Goal: Information Seeking & Learning: Learn about a topic

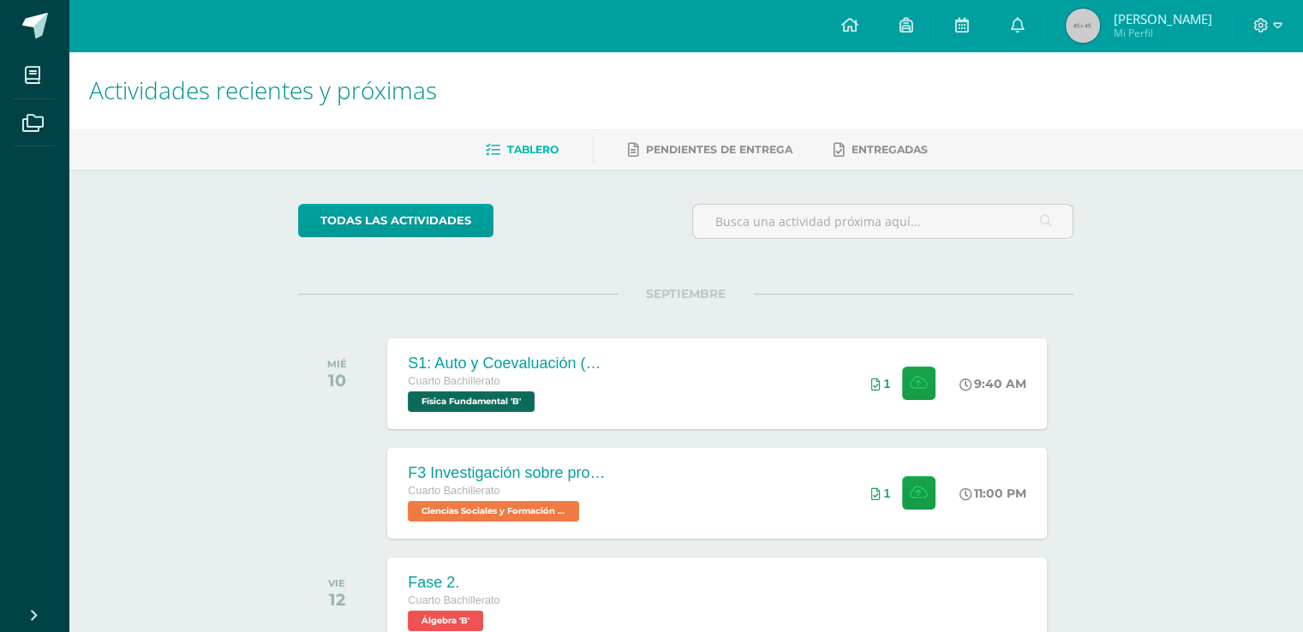
click at [1182, 34] on span "Mi Perfil" at bounding box center [1162, 33] width 99 height 15
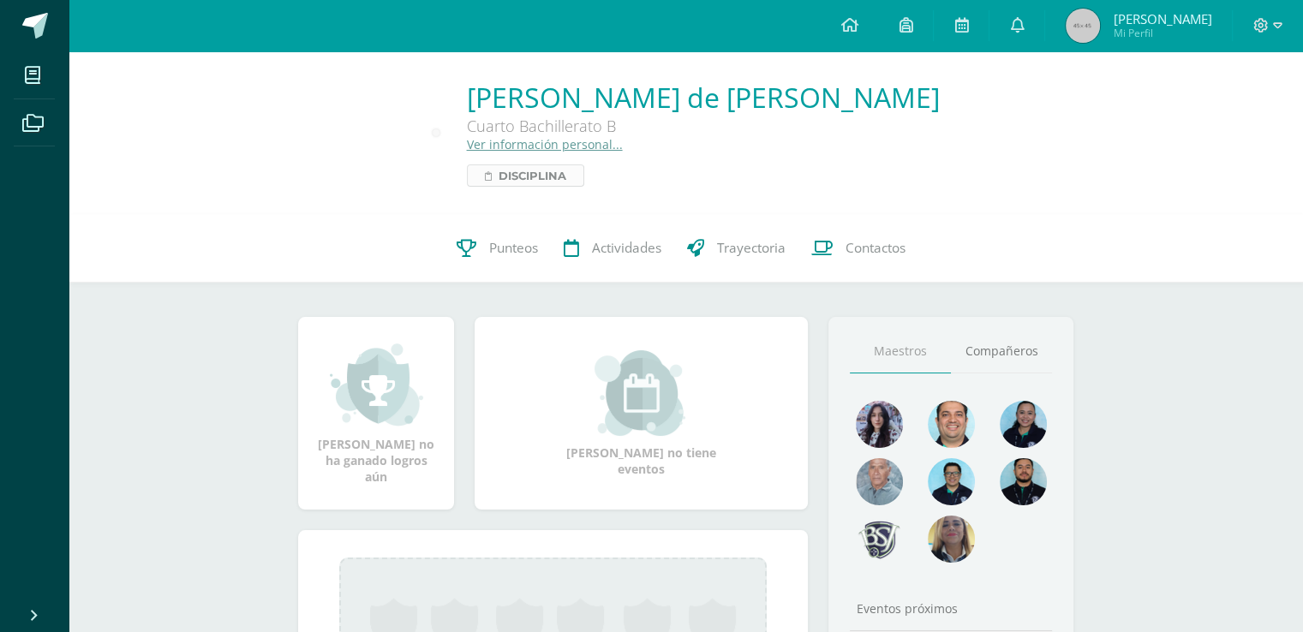
click at [492, 181] on icon at bounding box center [488, 175] width 7 height 9
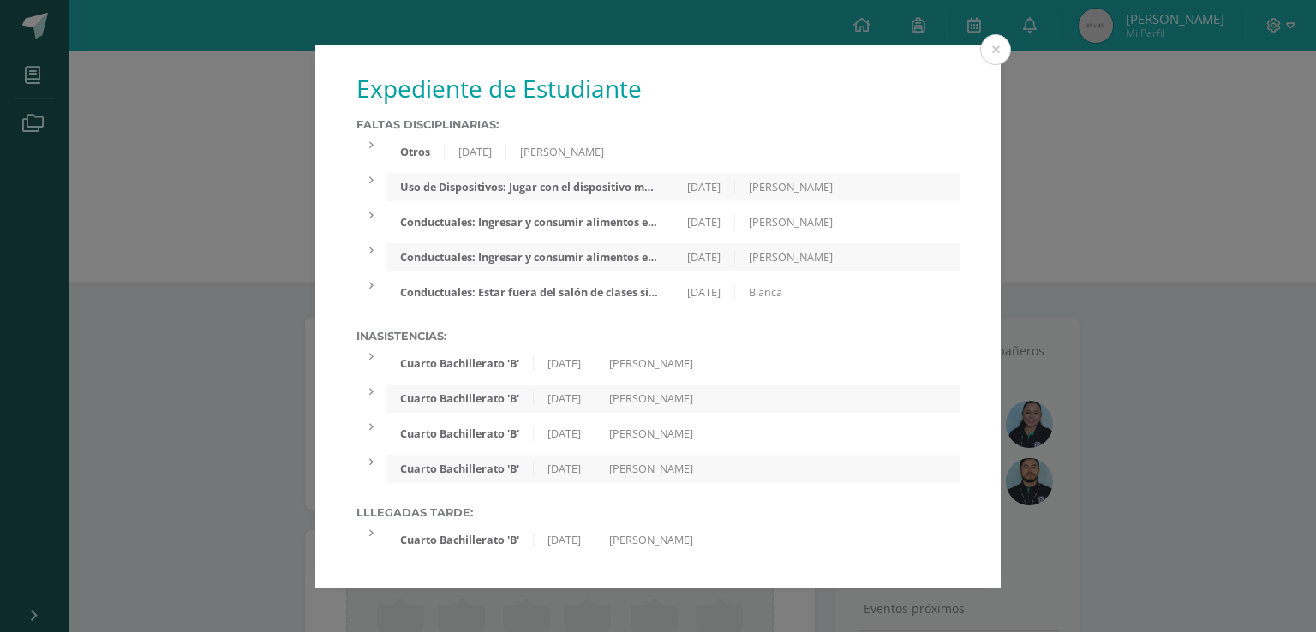
click at [374, 141] on div at bounding box center [371, 145] width 30 height 15
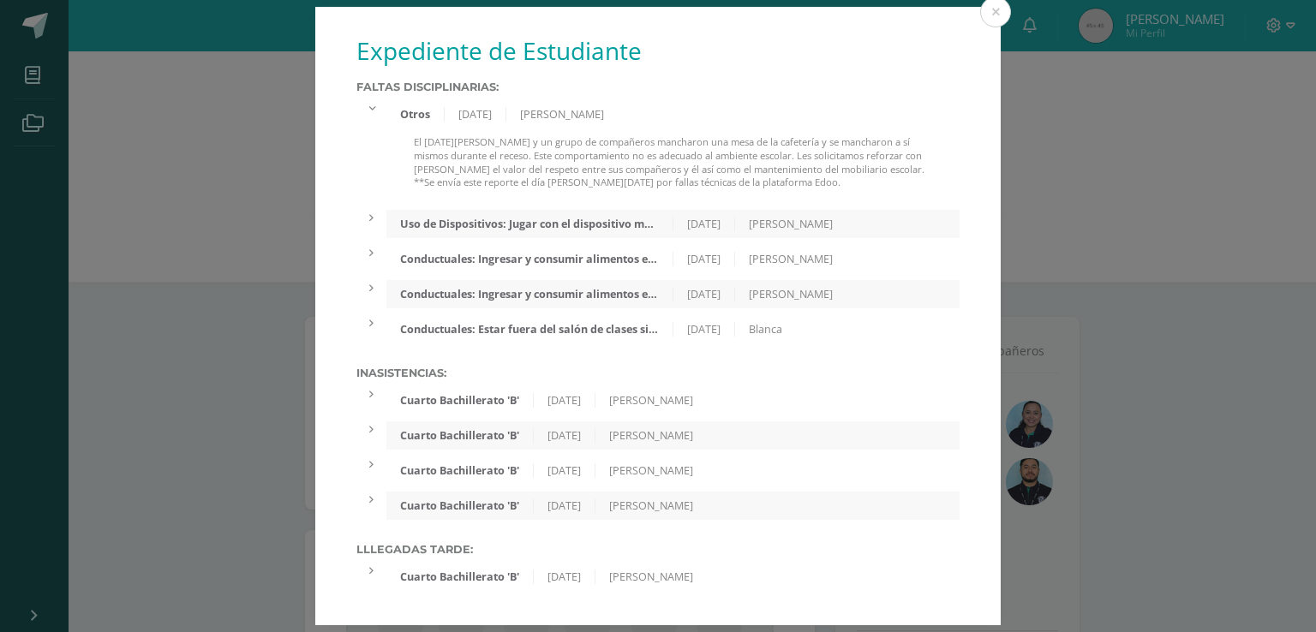
click at [400, 210] on div "Uso de Dispositivos: Jugar con el dispositivo móvil o escuchar música con dicho…" at bounding box center [672, 224] width 573 height 28
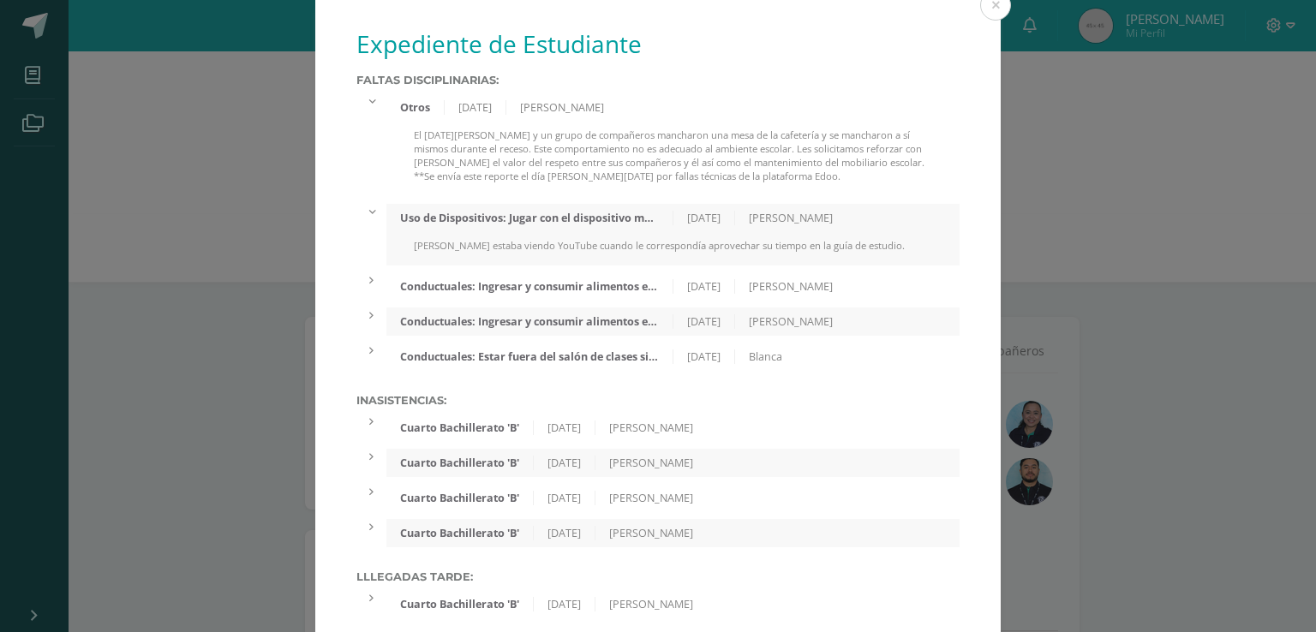
click at [386, 288] on div "Conductuales: Ingresar y consumir alimentos en lugares no autorizados." at bounding box center [529, 286] width 286 height 15
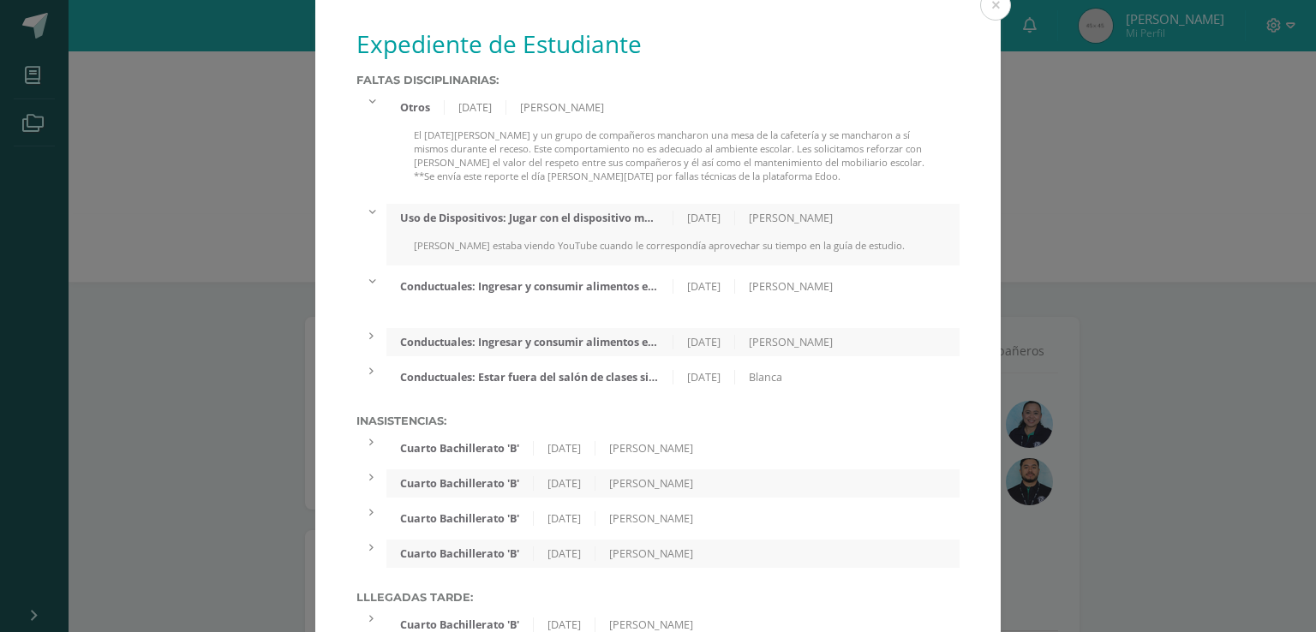
scroll to position [47, 0]
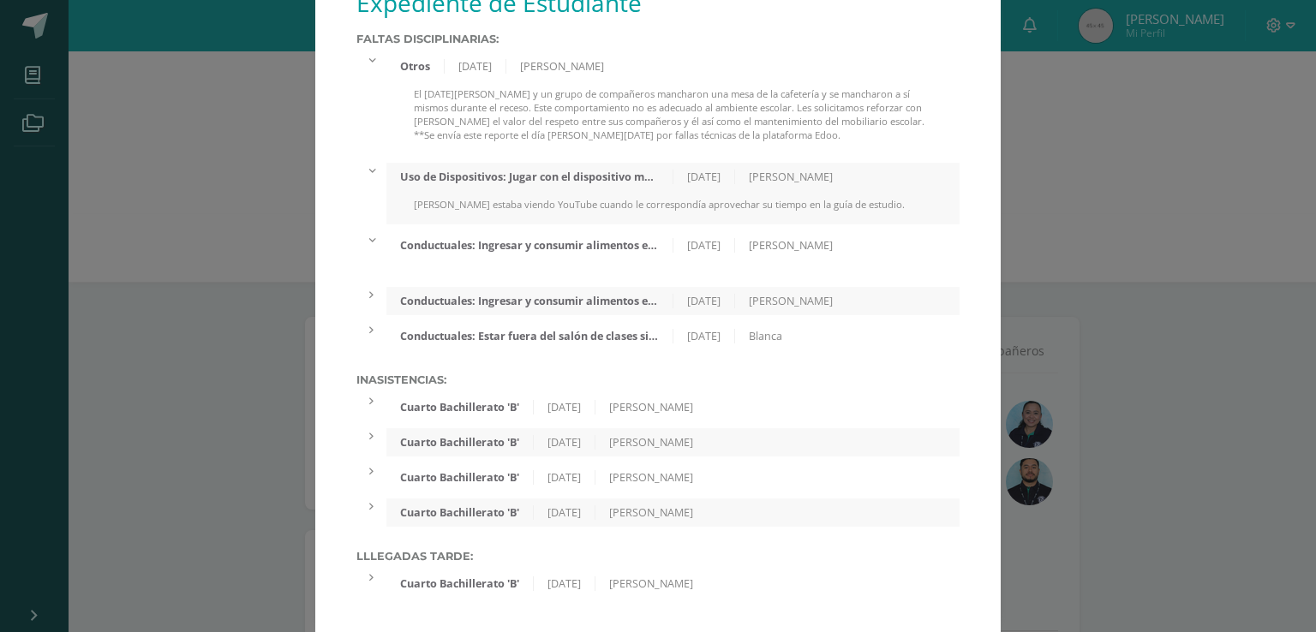
click at [369, 290] on icon at bounding box center [371, 295] width 4 height 11
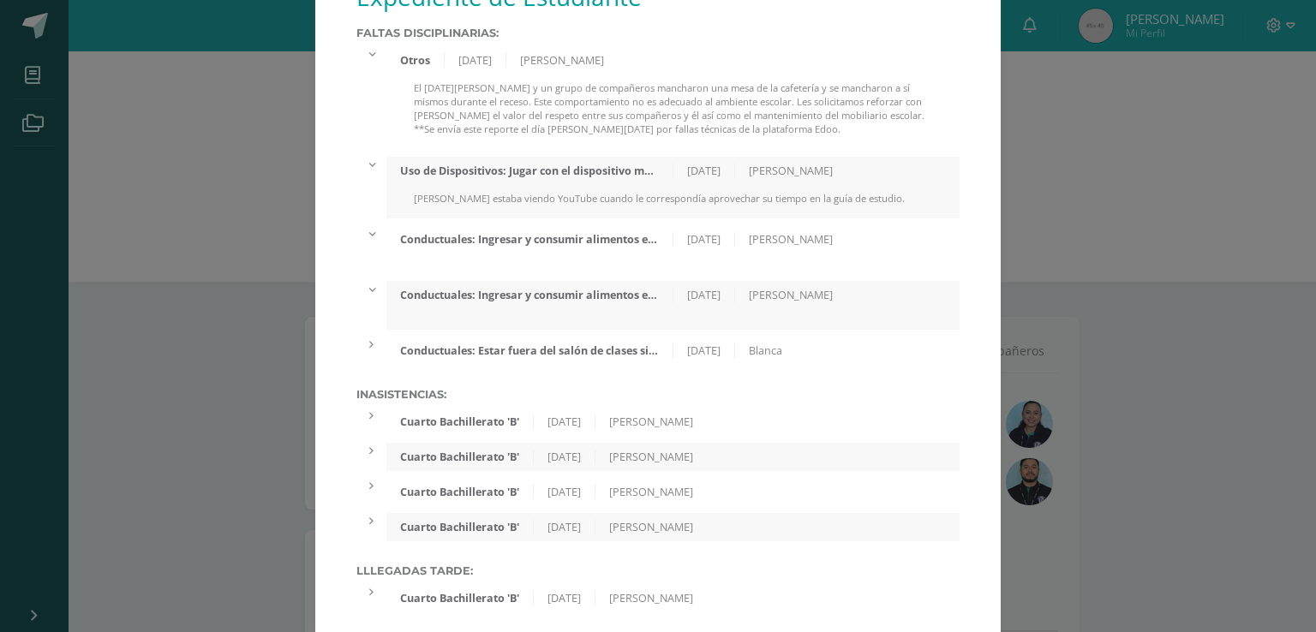
click at [368, 346] on div at bounding box center [371, 344] width 30 height 15
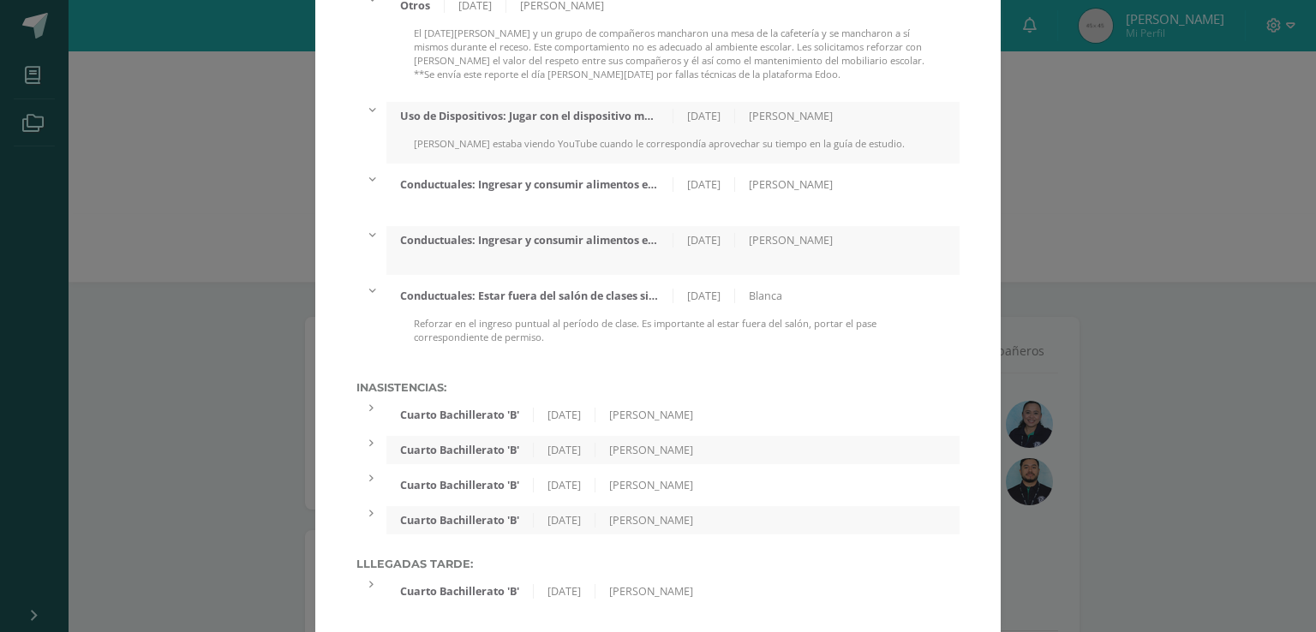
scroll to position [116, 0]
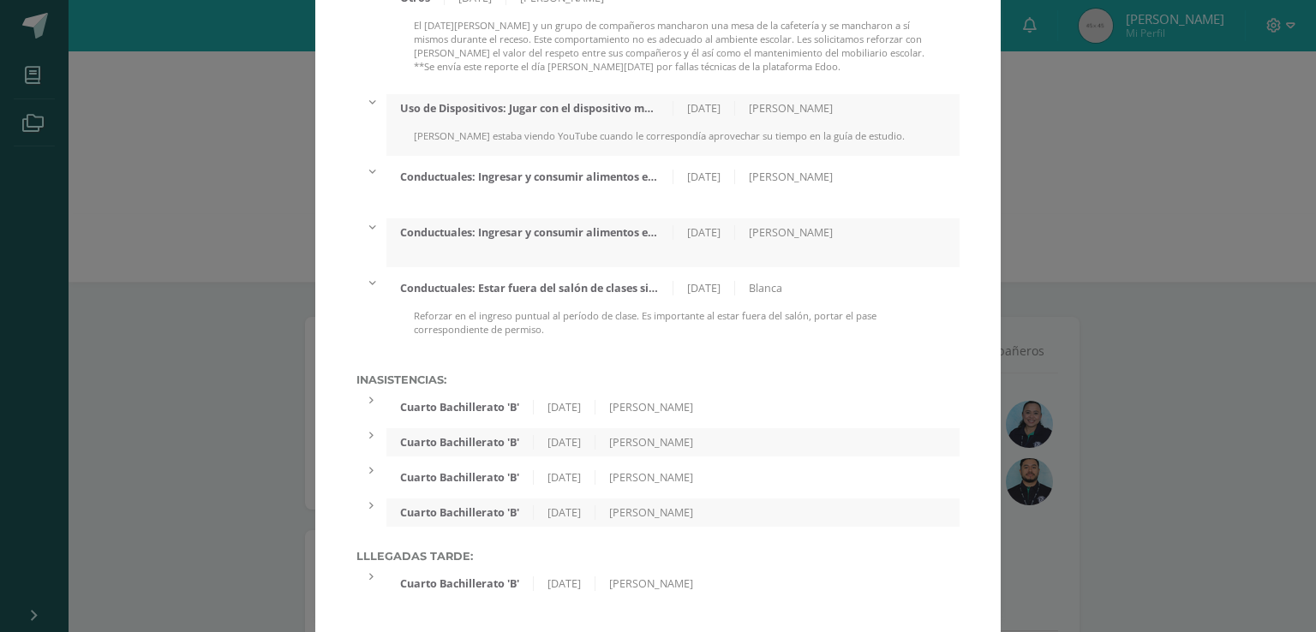
click at [366, 393] on div at bounding box center [371, 400] width 30 height 15
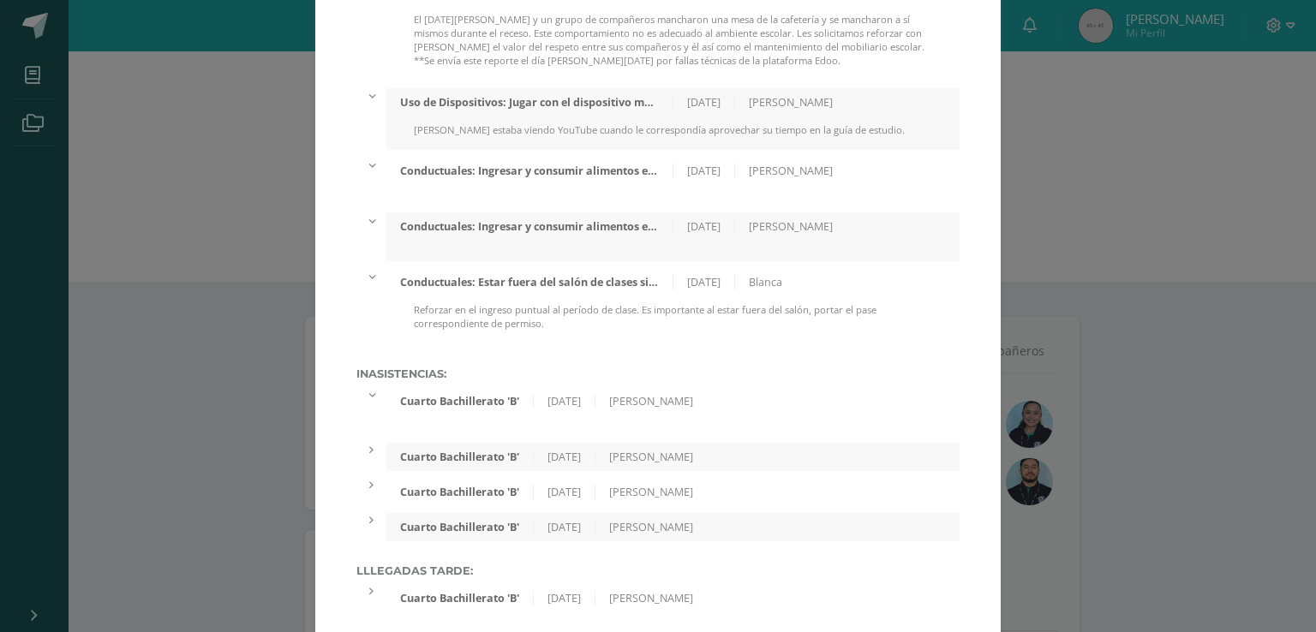
scroll to position [136, 0]
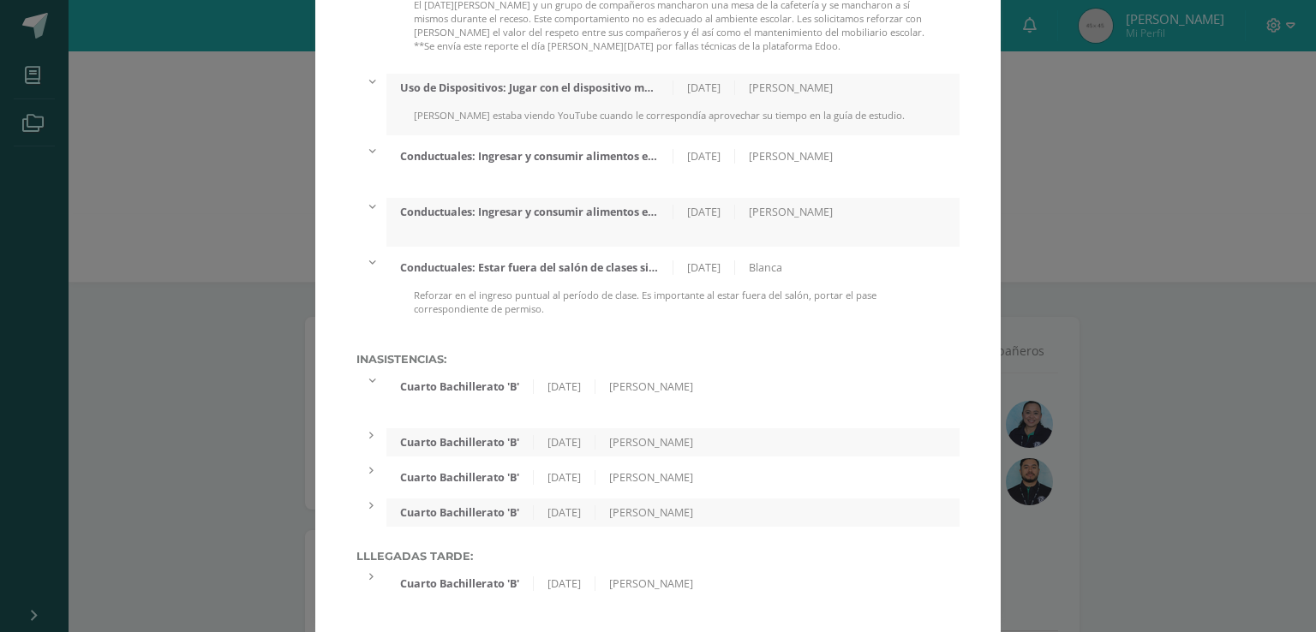
click at [361, 576] on div at bounding box center [371, 577] width 30 height 15
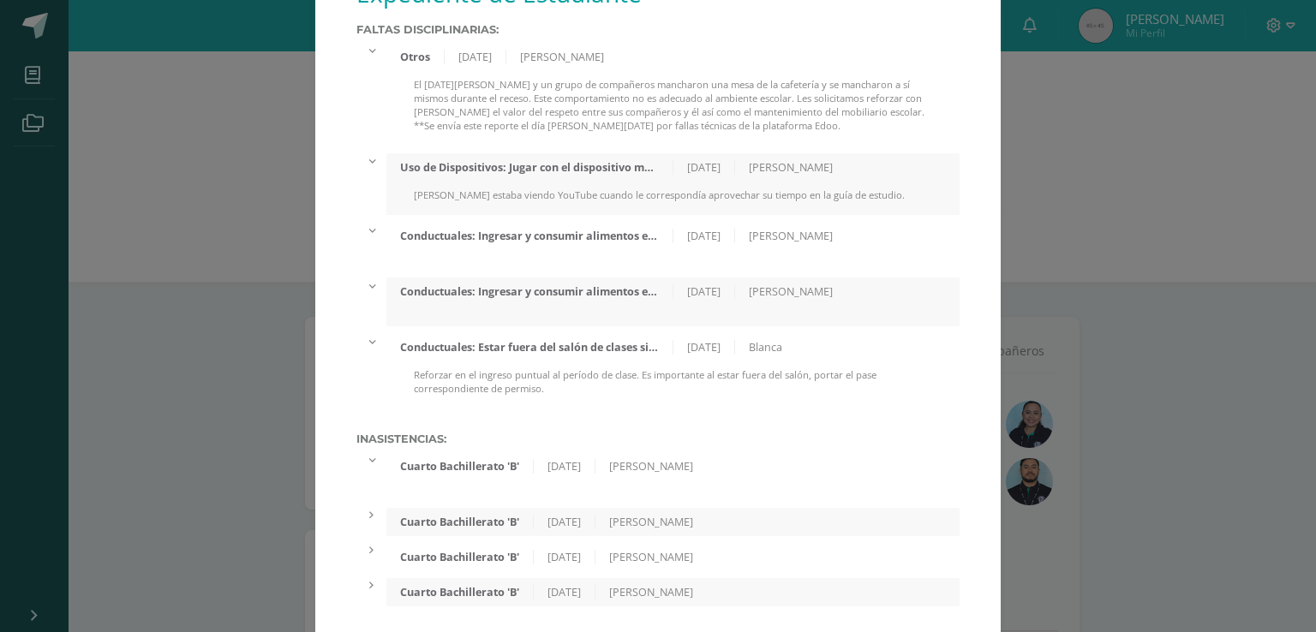
scroll to position [0, 0]
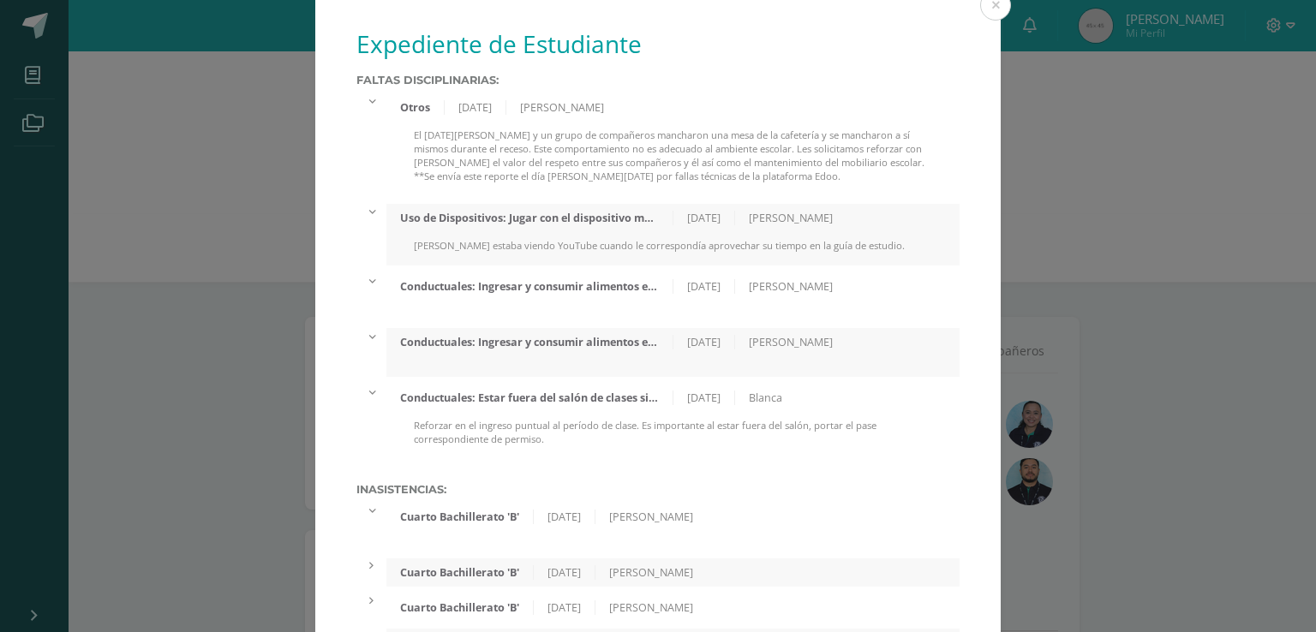
click at [762, 310] on div at bounding box center [672, 315] width 573 height 14
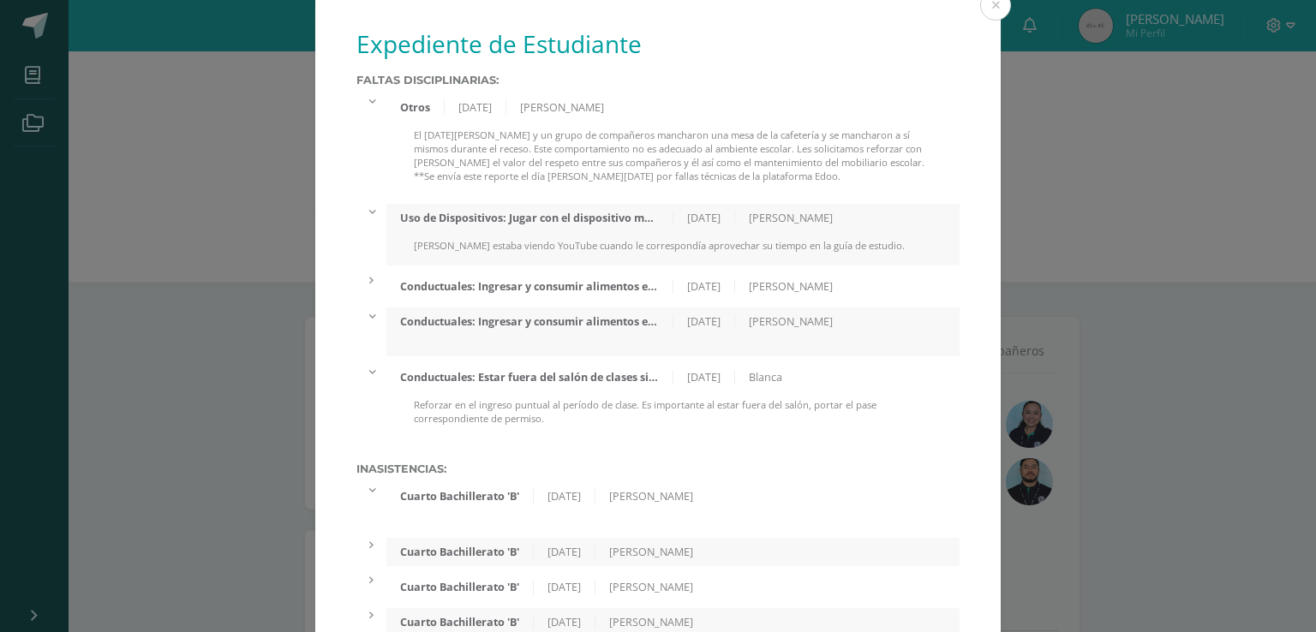
click at [751, 320] on div "[PERSON_NAME]" at bounding box center [790, 321] width 111 height 15
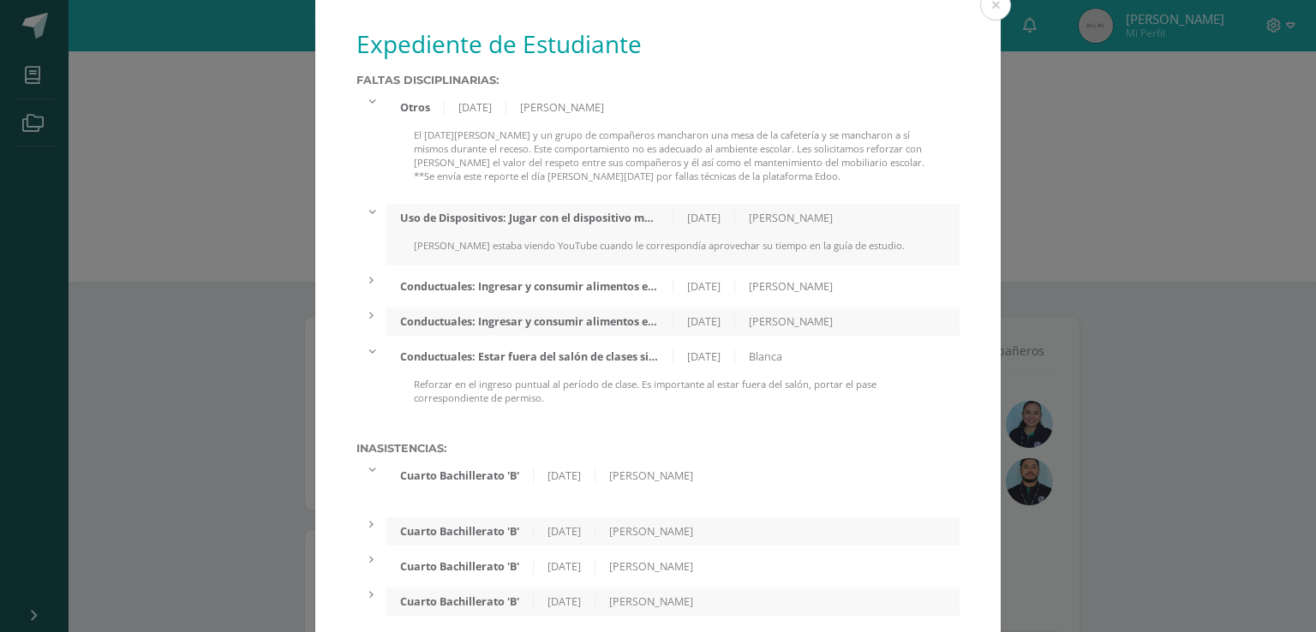
click at [757, 301] on div "Conductuales: Ingresar y consumir alimentos en lugares no autorizados. [DATE] […" at bounding box center [672, 286] width 573 height 28
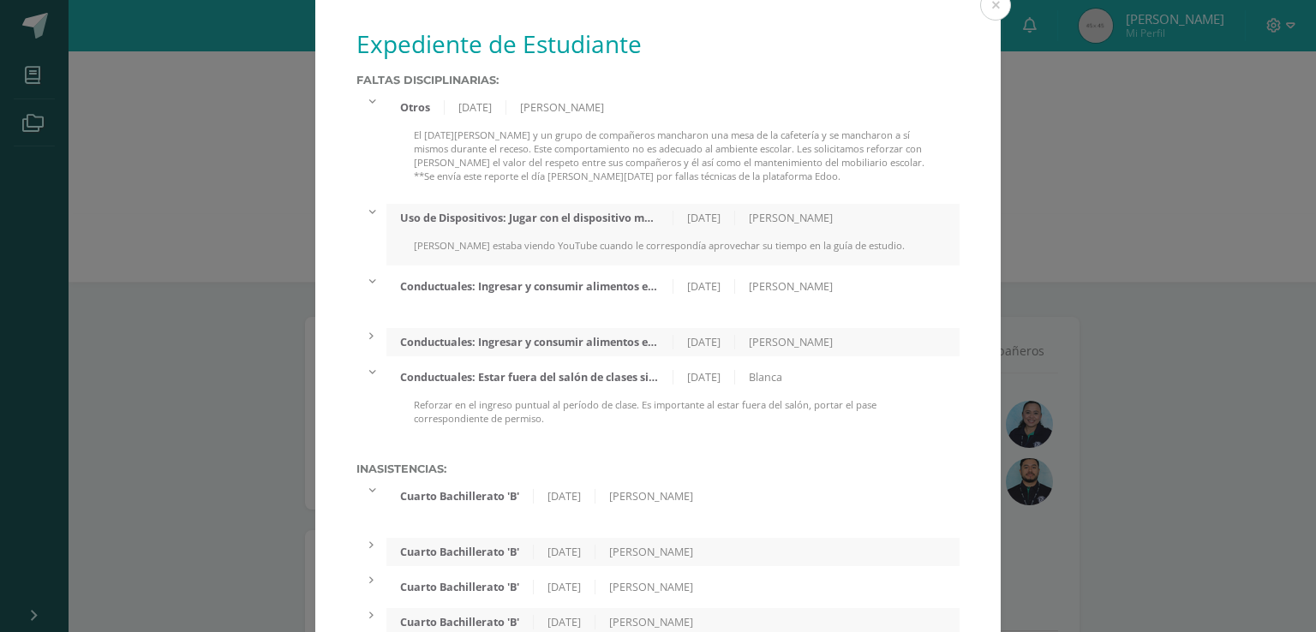
click at [726, 343] on div "[DATE]" at bounding box center [704, 342] width 62 height 15
